Goal: Task Accomplishment & Management: Manage account settings

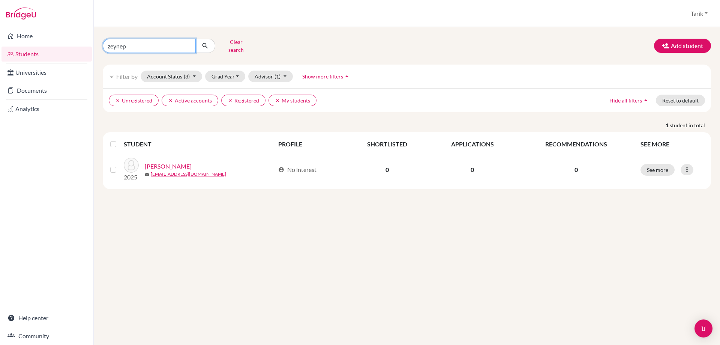
click at [194, 44] on input "zeynep" at bounding box center [149, 46] width 93 height 14
click at [189, 43] on input "zeynep" at bounding box center [149, 46] width 93 height 14
click at [169, 40] on input "Find student by name..." at bounding box center [149, 46] width 93 height 14
type input "BAMDAD"
click at [207, 43] on icon "submit" at bounding box center [205, 46] width 8 height 8
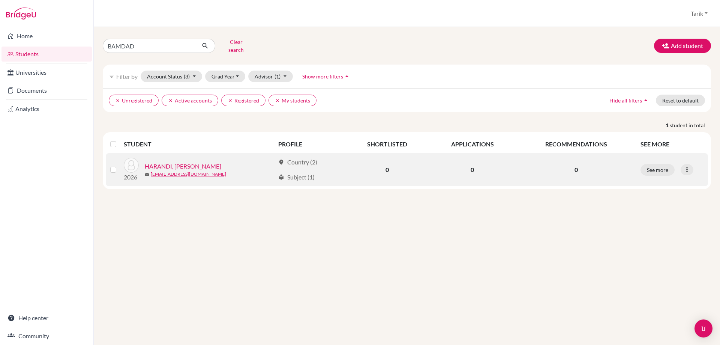
click at [197, 162] on link "HARANDI, BAMDAD AMINI" at bounding box center [183, 166] width 77 height 9
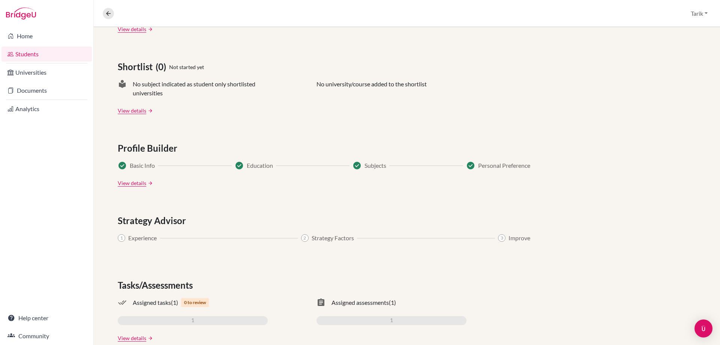
scroll to position [315, 0]
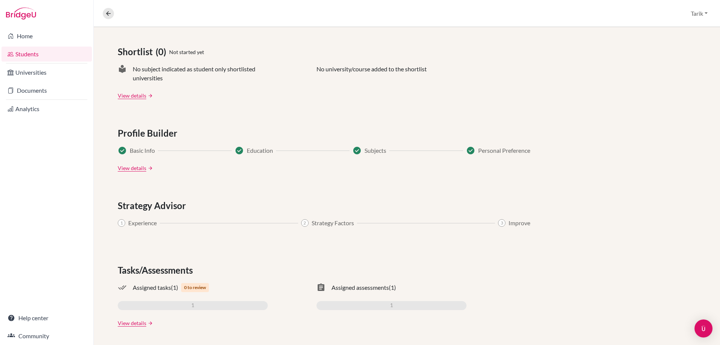
click at [151, 324] on link "arrow_forward" at bounding box center [149, 322] width 7 height 5
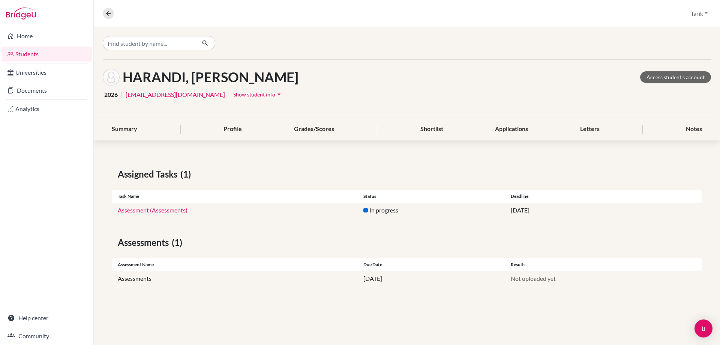
click at [152, 210] on link "Assessment (Assessments)" at bounding box center [153, 209] width 70 height 7
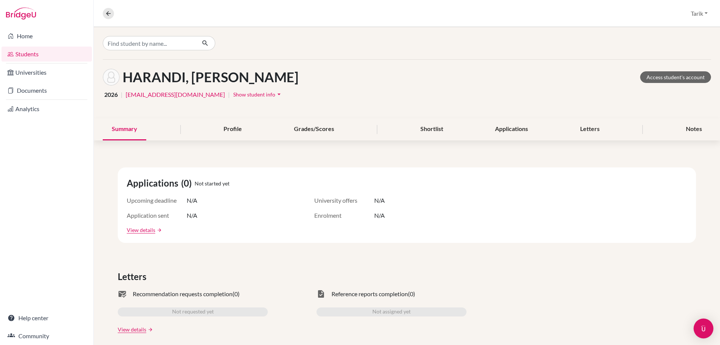
click at [702, 332] on img "Open Intercom Messenger" at bounding box center [704, 328] width 10 height 10
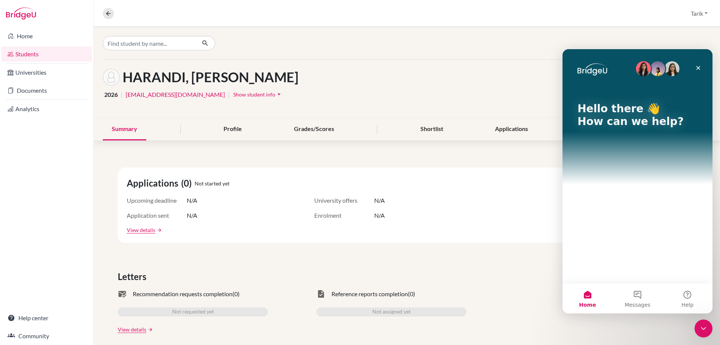
drag, startPoint x: 1397, startPoint y: 651, endPoint x: 1177, endPoint y: 617, distance: 222.9
click at [702, 332] on icon "Close Intercom Messenger" at bounding box center [703, 328] width 9 height 9
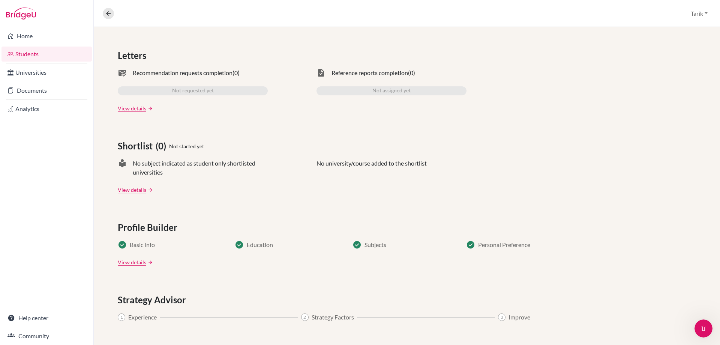
scroll to position [225, 0]
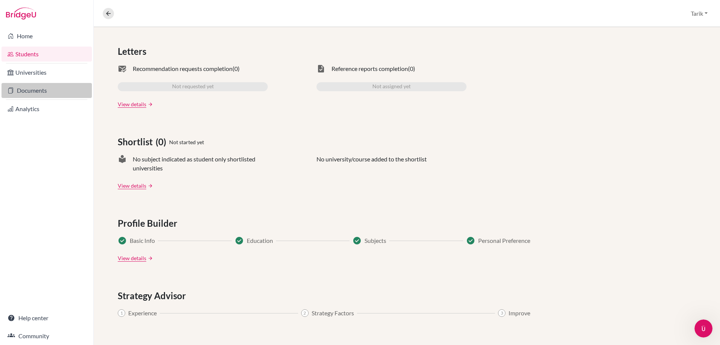
click at [35, 88] on link "Documents" at bounding box center [47, 90] width 90 height 15
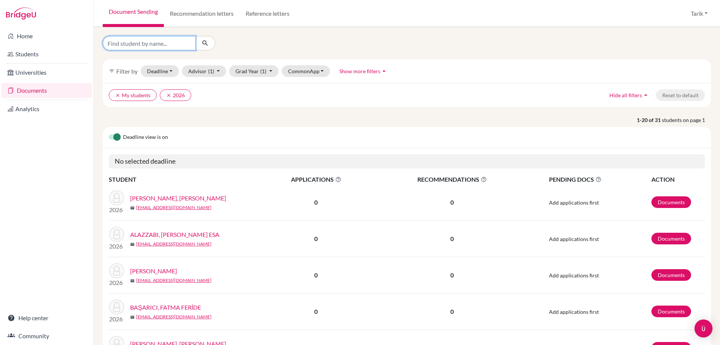
click at [115, 46] on input "Find student by name..." at bounding box center [149, 43] width 93 height 14
type input "BAMDAD"
click button "submit" at bounding box center [205, 43] width 20 height 14
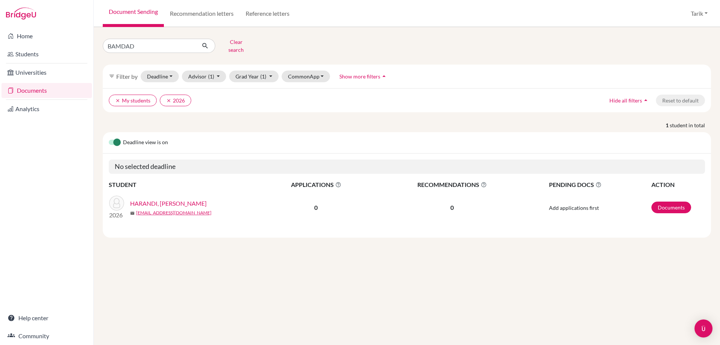
click at [165, 199] on link "HARANDI, BAMDAD AMINI" at bounding box center [168, 203] width 77 height 9
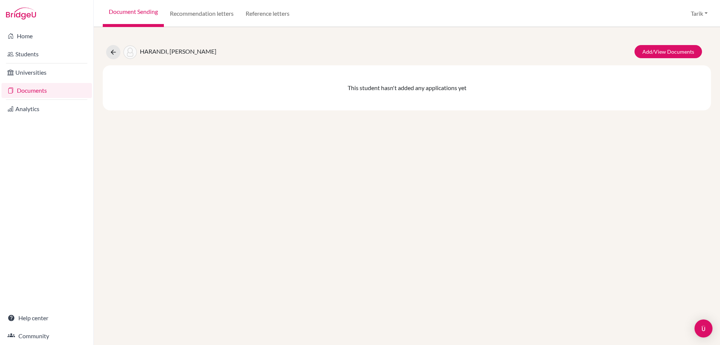
drag, startPoint x: 0, startPoint y: 0, endPoint x: 111, endPoint y: 192, distance: 222.0
click at [111, 192] on div "HARANDI, [PERSON_NAME] Add/View Documents This student hasn't added any applica…" at bounding box center [407, 186] width 627 height 318
click at [198, 14] on link "Recommendation letters" at bounding box center [202, 13] width 76 height 27
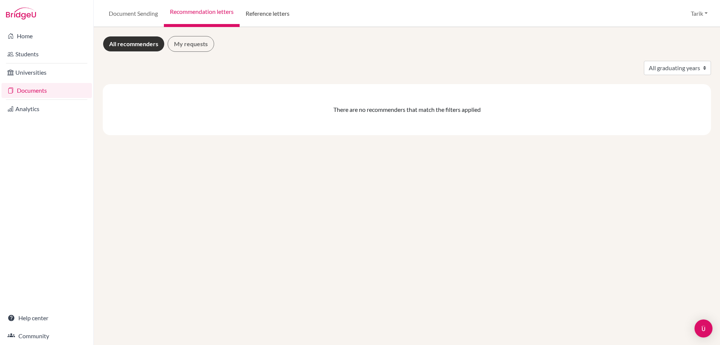
click at [274, 11] on link "Reference letters" at bounding box center [268, 13] width 56 height 27
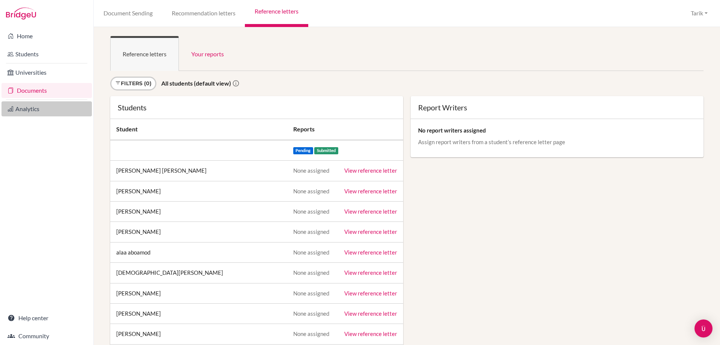
click at [46, 112] on link "Analytics" at bounding box center [47, 108] width 90 height 15
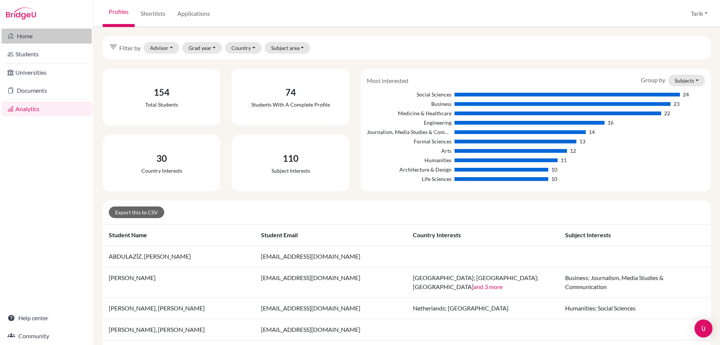
click at [43, 35] on link "Home" at bounding box center [47, 36] width 90 height 15
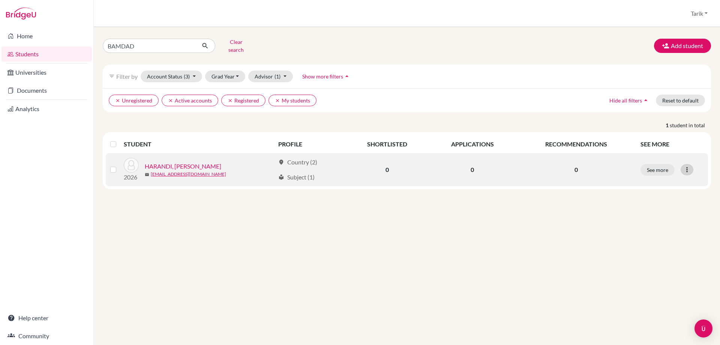
click at [683, 164] on div at bounding box center [687, 169] width 13 height 11
click at [672, 164] on button "See more" at bounding box center [658, 170] width 34 height 12
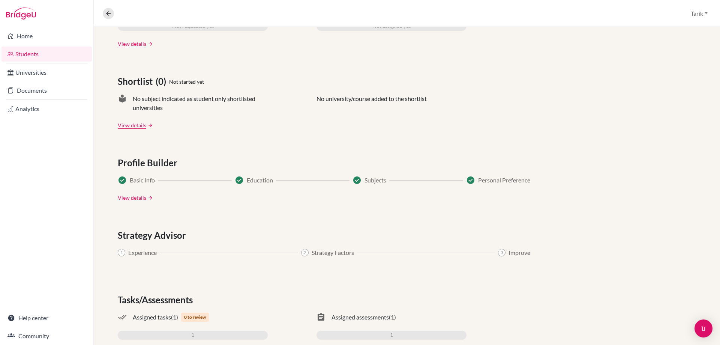
scroll to position [300, 0]
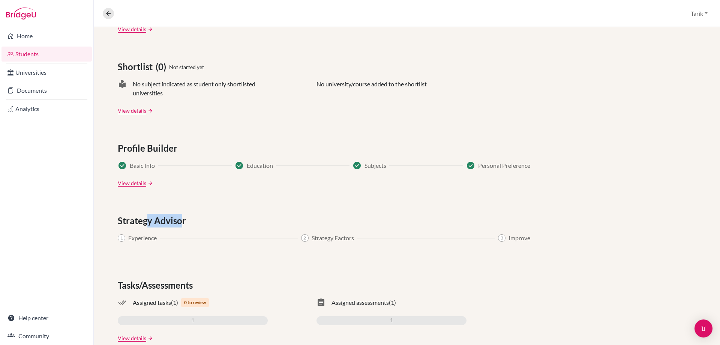
drag, startPoint x: 149, startPoint y: 221, endPoint x: 182, endPoint y: 218, distance: 33.5
click at [182, 218] on span "Strategy Advisor" at bounding box center [153, 221] width 71 height 14
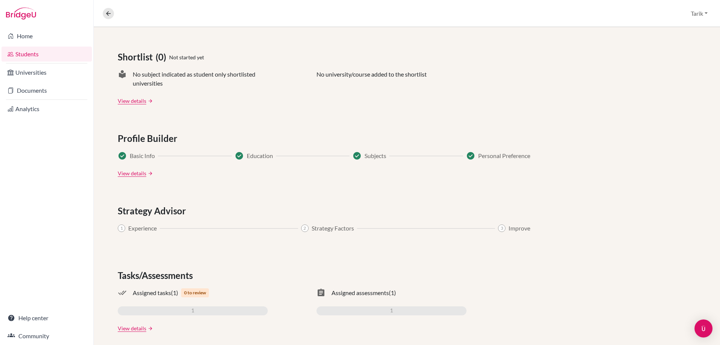
scroll to position [315, 0]
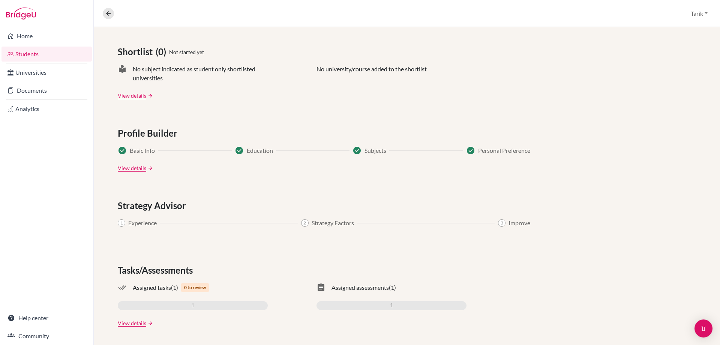
click at [347, 288] on span "Assigned assessments" at bounding box center [360, 287] width 57 height 9
click at [316, 289] on div "done_all Assigned tasks (1) 0 to review 1 assignment Assigned assessments (1) 1" at bounding box center [407, 296] width 579 height 27
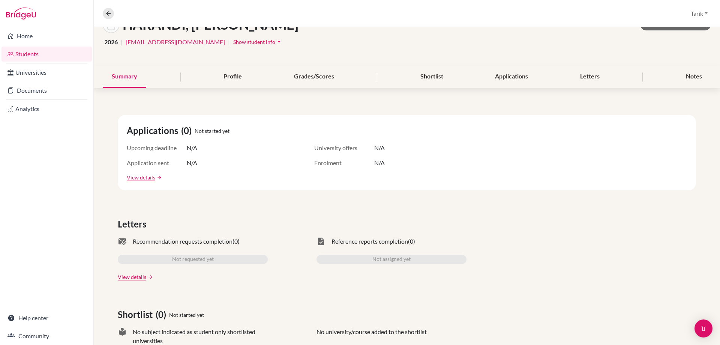
scroll to position [0, 0]
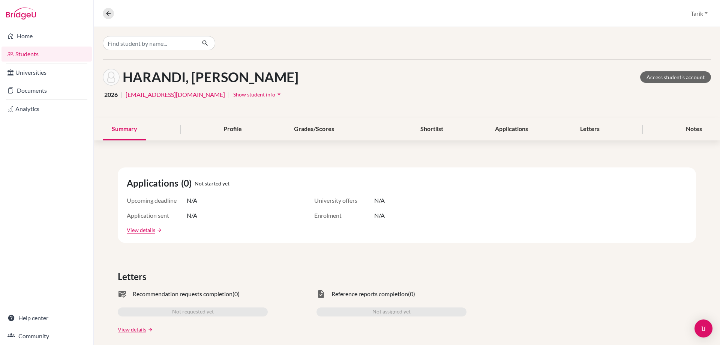
click at [234, 92] on span "Show student info" at bounding box center [254, 94] width 42 height 6
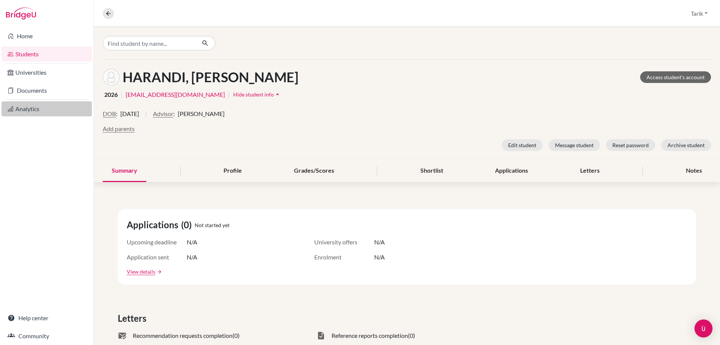
click at [43, 110] on link "Analytics" at bounding box center [47, 108] width 90 height 15
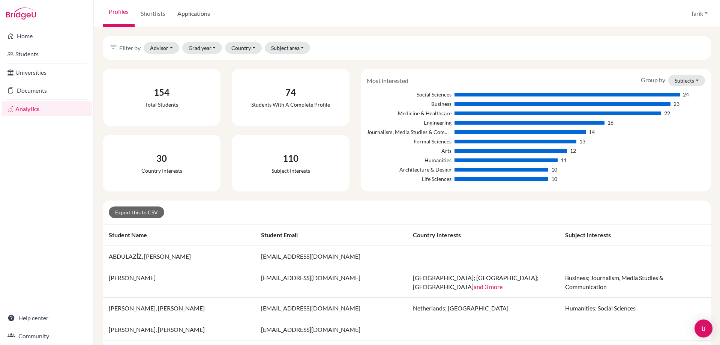
click at [191, 14] on link "Applications" at bounding box center [193, 13] width 45 height 27
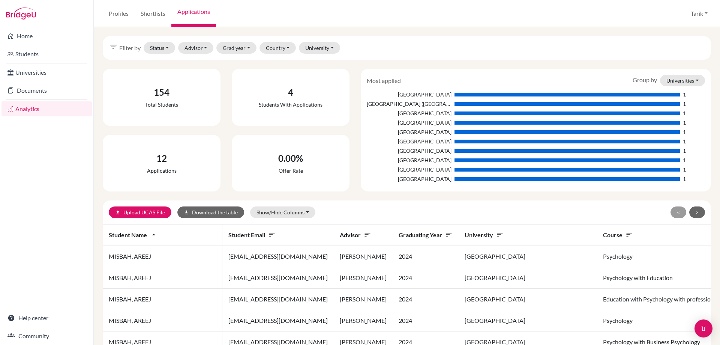
click at [60, 68] on link "Universities" at bounding box center [47, 72] width 90 height 15
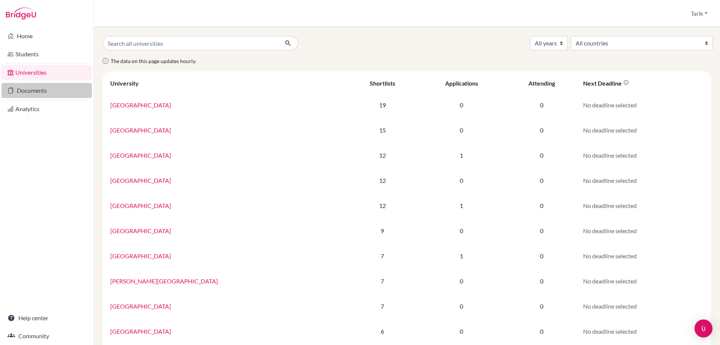
click at [26, 86] on link "Documents" at bounding box center [47, 90] width 90 height 15
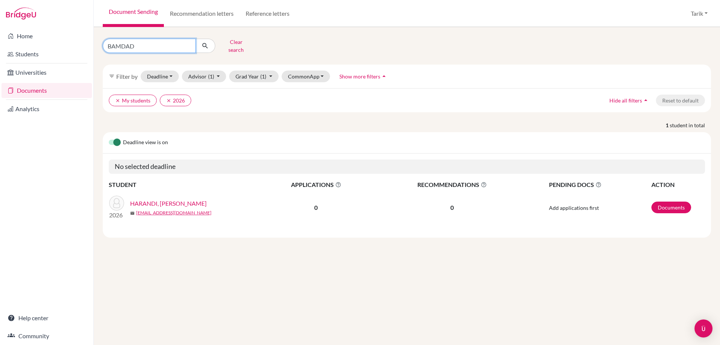
click at [190, 44] on input "BAMDAD" at bounding box center [149, 46] width 93 height 14
click at [189, 43] on input "BAMDAD" at bounding box center [149, 46] width 93 height 14
click at [247, 42] on button "Clear search" at bounding box center [236, 46] width 42 height 20
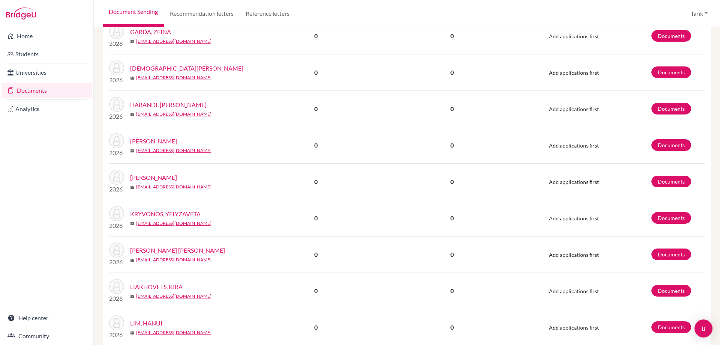
scroll to position [413, 0]
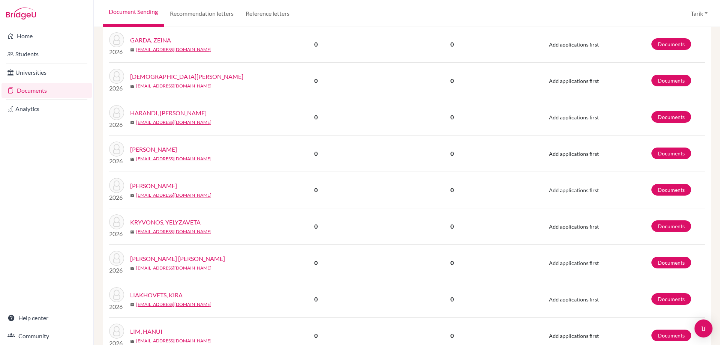
click at [29, 12] on img at bounding box center [21, 14] width 30 height 12
click at [14, 11] on img at bounding box center [21, 14] width 30 height 12
click at [688, 10] on button "Tarik" at bounding box center [700, 13] width 24 height 14
click at [671, 42] on link "School Settings" at bounding box center [683, 43] width 59 height 12
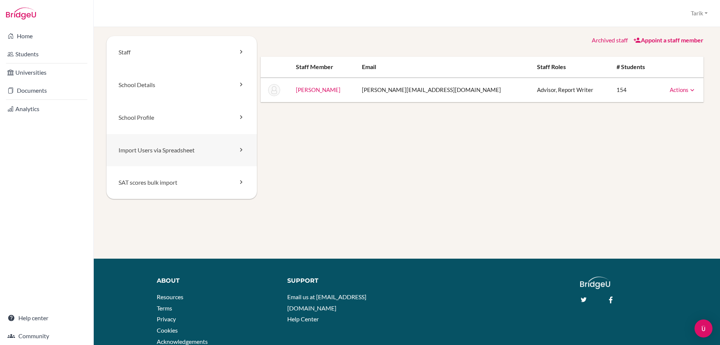
click at [222, 149] on link "Import Users via Spreadsheet" at bounding box center [182, 150] width 150 height 33
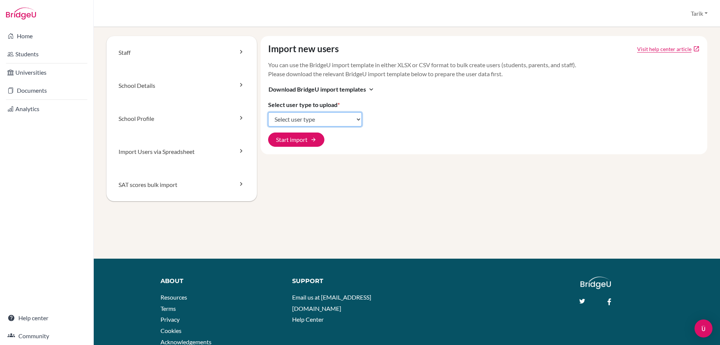
click at [301, 116] on select "Select user type Students Students and parents Parents Advisors Report writers" at bounding box center [315, 119] width 94 height 14
select select "students"
click at [268, 112] on select "Select user type Students Students and parents Parents Advisors Report writers" at bounding box center [315, 119] width 94 height 14
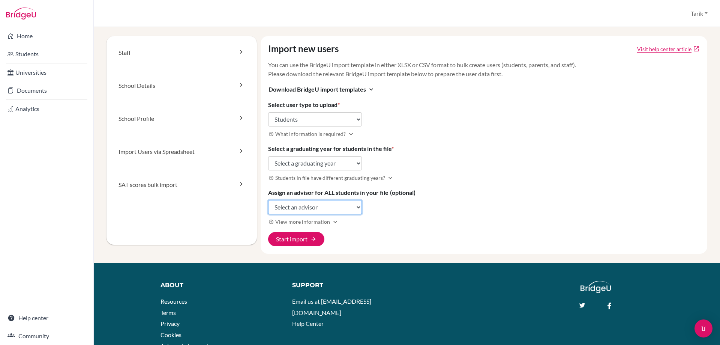
click at [338, 209] on select "Select an advisor Tarik Buran" at bounding box center [315, 207] width 94 height 14
select select "298463"
click at [268, 200] on select "Select an advisor Tarik Buran" at bounding box center [315, 207] width 94 height 14
click at [403, 176] on h3 "help_outline Students in file have different graduating years? expand_more" at bounding box center [484, 177] width 432 height 9
click at [319, 164] on select "Select a graduating year 2024 2025 2026 2027 2028 2029" at bounding box center [315, 163] width 94 height 14
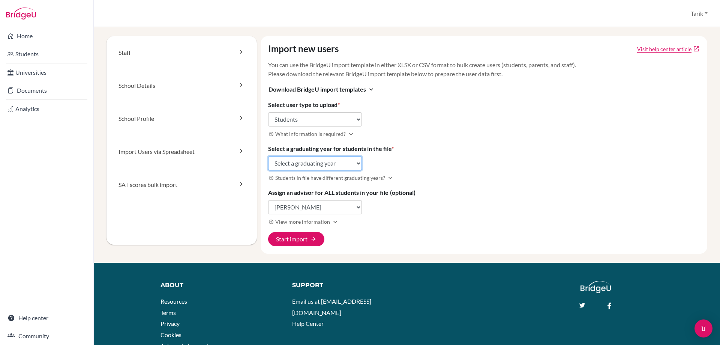
click at [319, 164] on select "Select a graduating year 2024 2025 2026 2027 2028 2029" at bounding box center [315, 163] width 94 height 14
click at [388, 176] on icon "expand_more" at bounding box center [391, 178] width 8 height 8
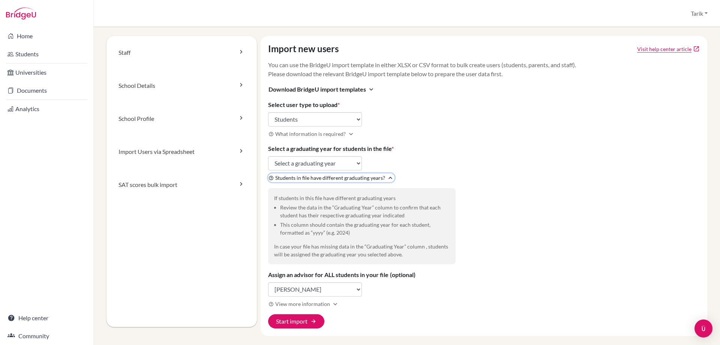
click at [388, 176] on icon "expand_less" at bounding box center [391, 178] width 8 height 8
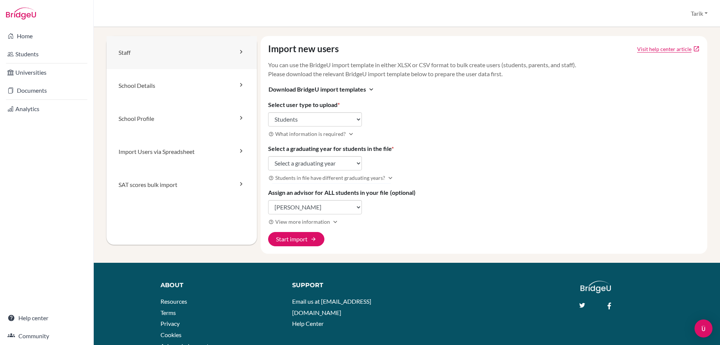
click at [180, 57] on link "Staff" at bounding box center [182, 52] width 150 height 33
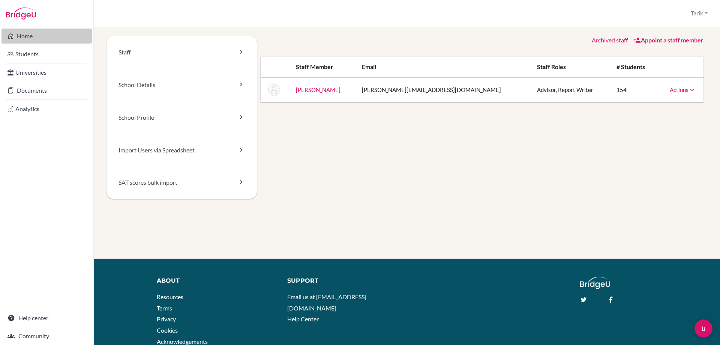
click at [14, 32] on link "Home" at bounding box center [47, 36] width 90 height 15
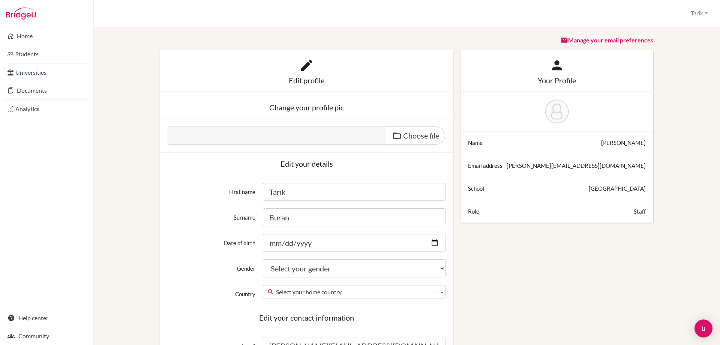
click at [15, 16] on img at bounding box center [21, 14] width 30 height 12
click at [20, 41] on link "Home" at bounding box center [47, 36] width 90 height 15
